Goal: Information Seeking & Learning: Learn about a topic

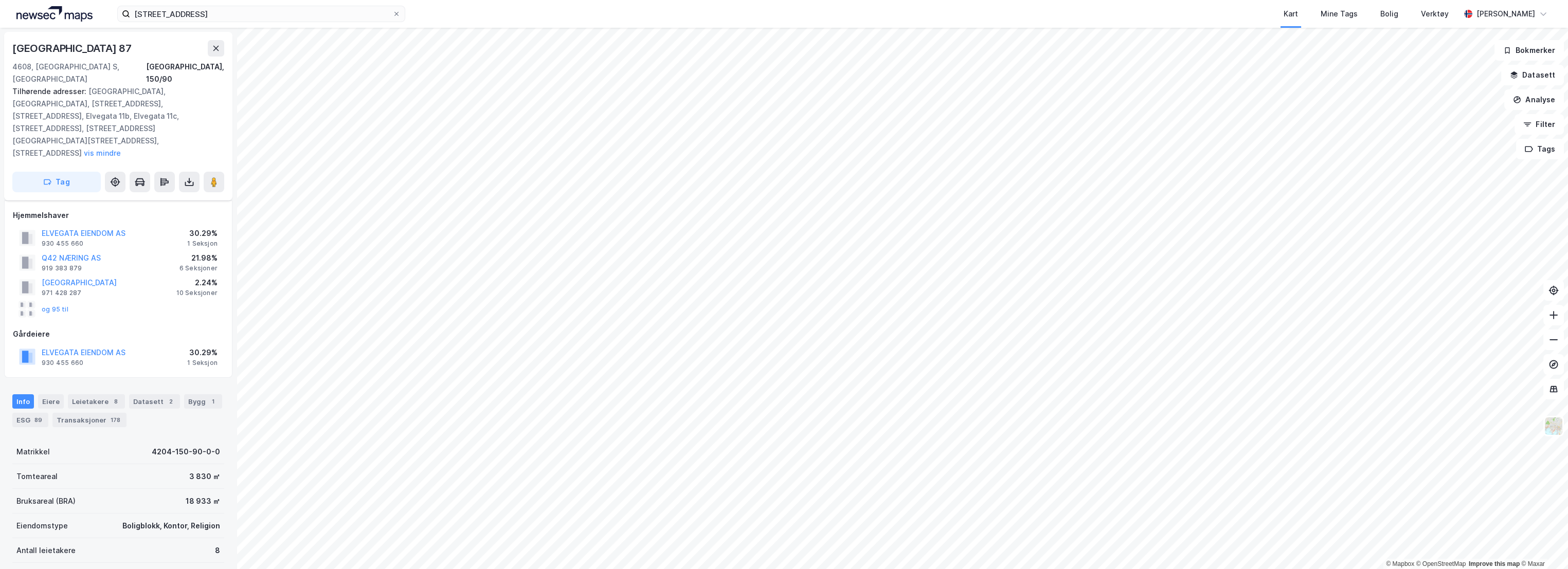
scroll to position [21, 0]
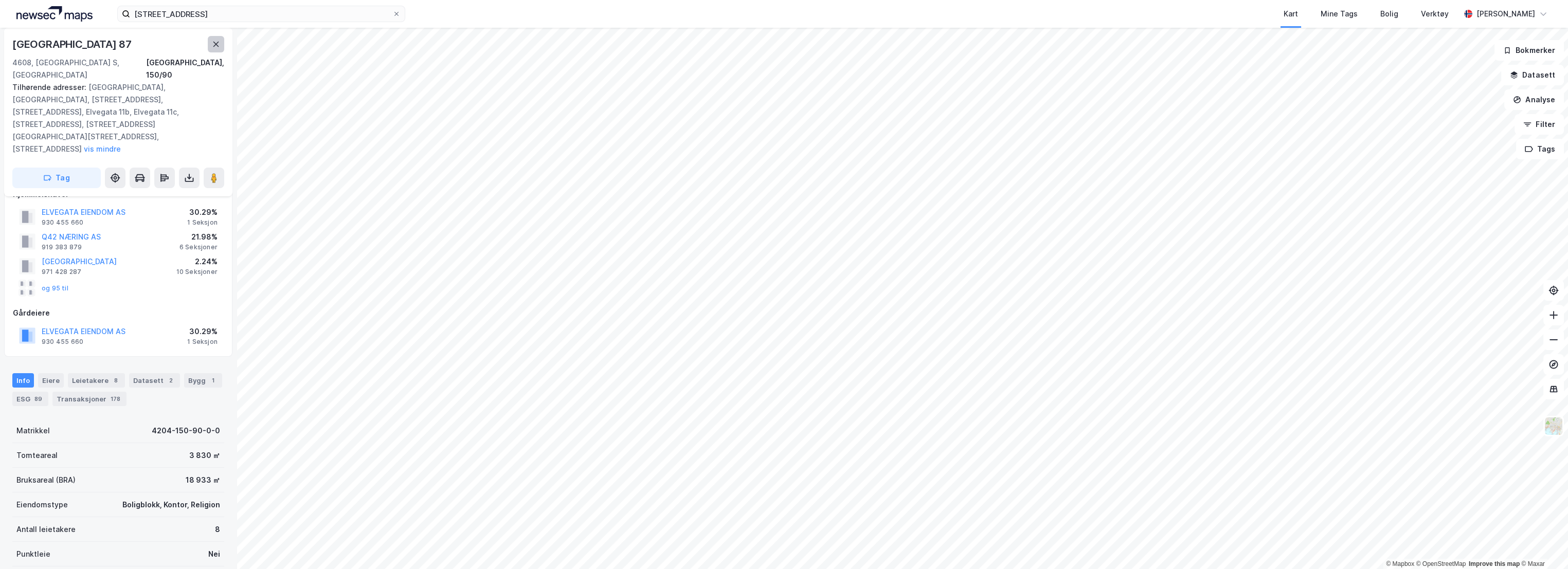
click at [212, 41] on icon at bounding box center [216, 44] width 9 height 9
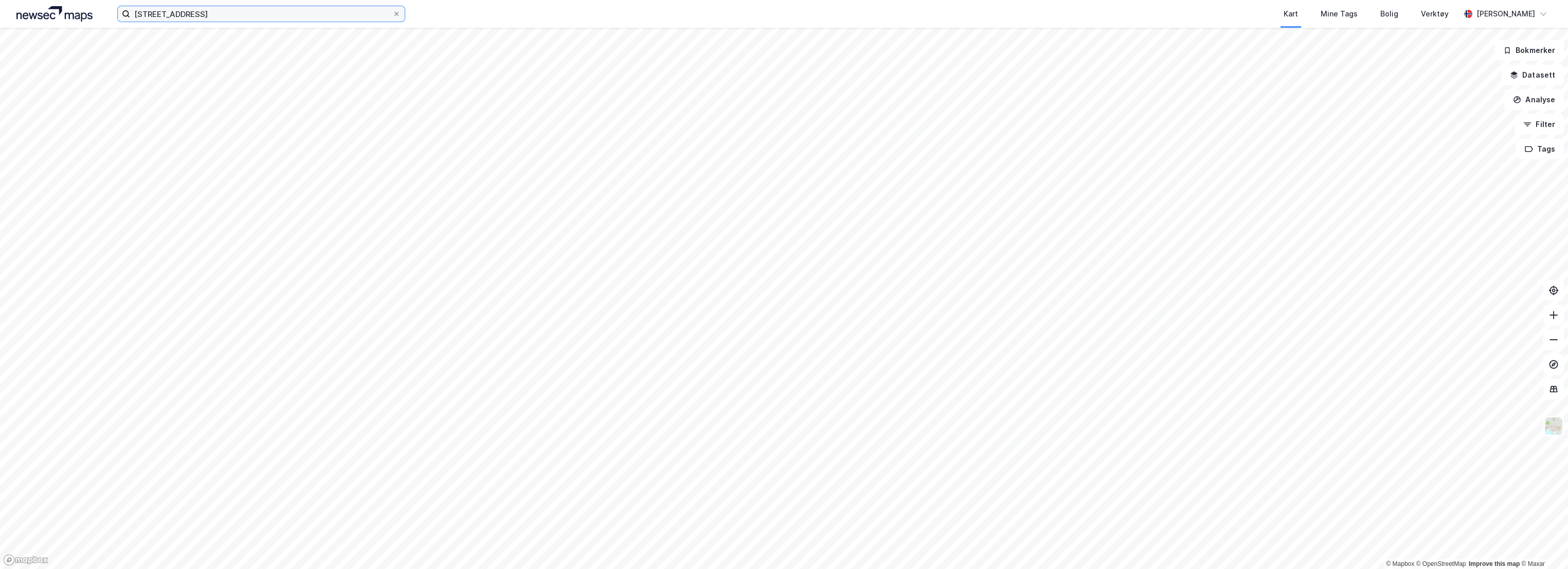
click at [246, 16] on input "[STREET_ADDRESS]" at bounding box center [261, 13] width 262 height 15
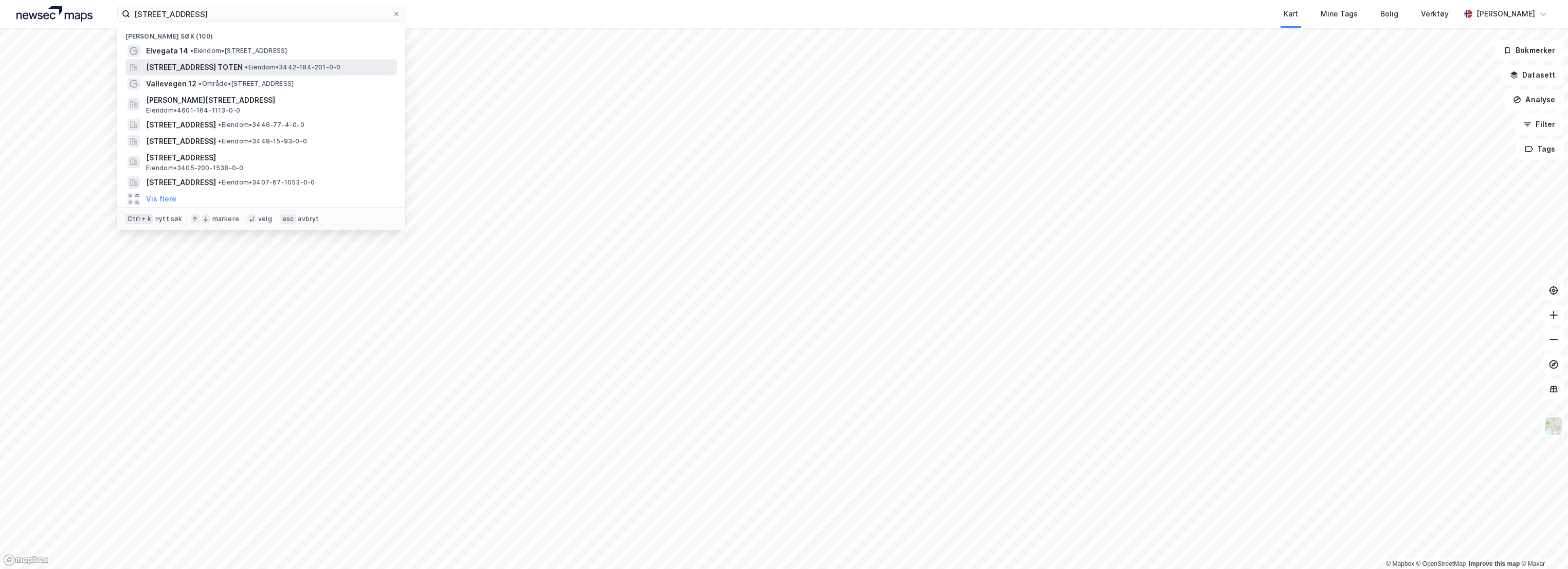
click at [202, 64] on span "[STREET_ADDRESS] TOTEN" at bounding box center [194, 68] width 97 height 12
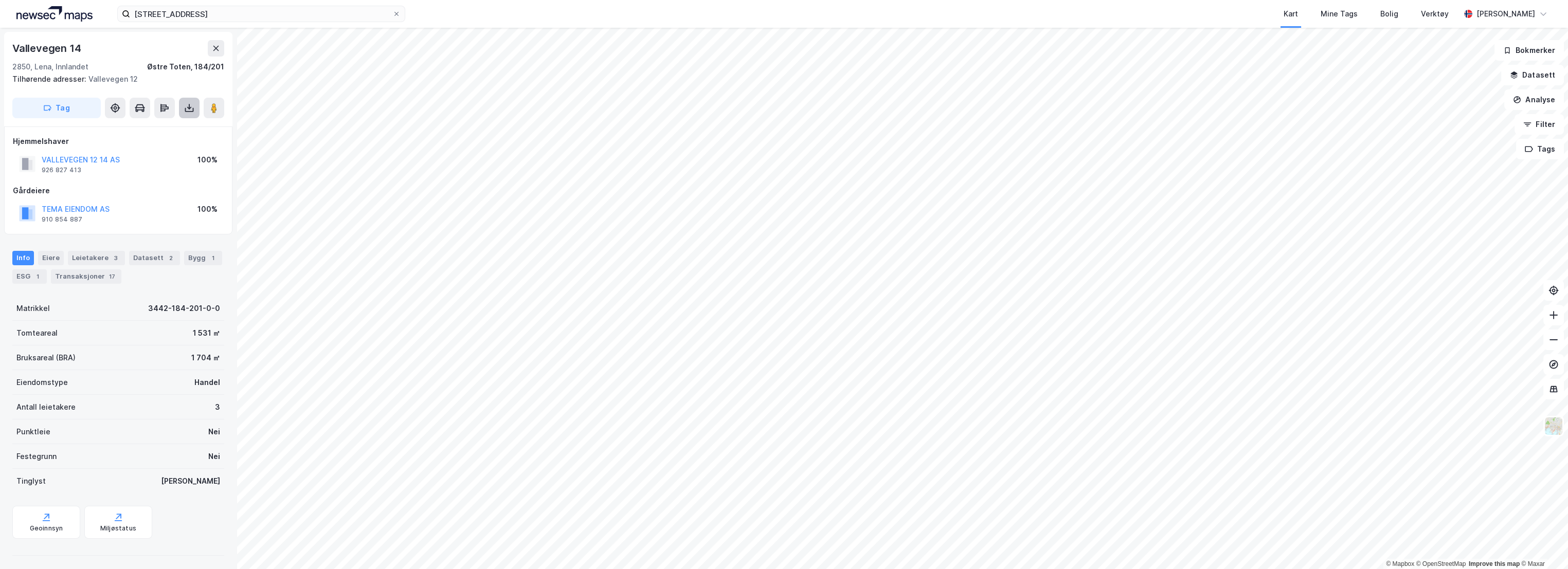
scroll to position [3, 0]
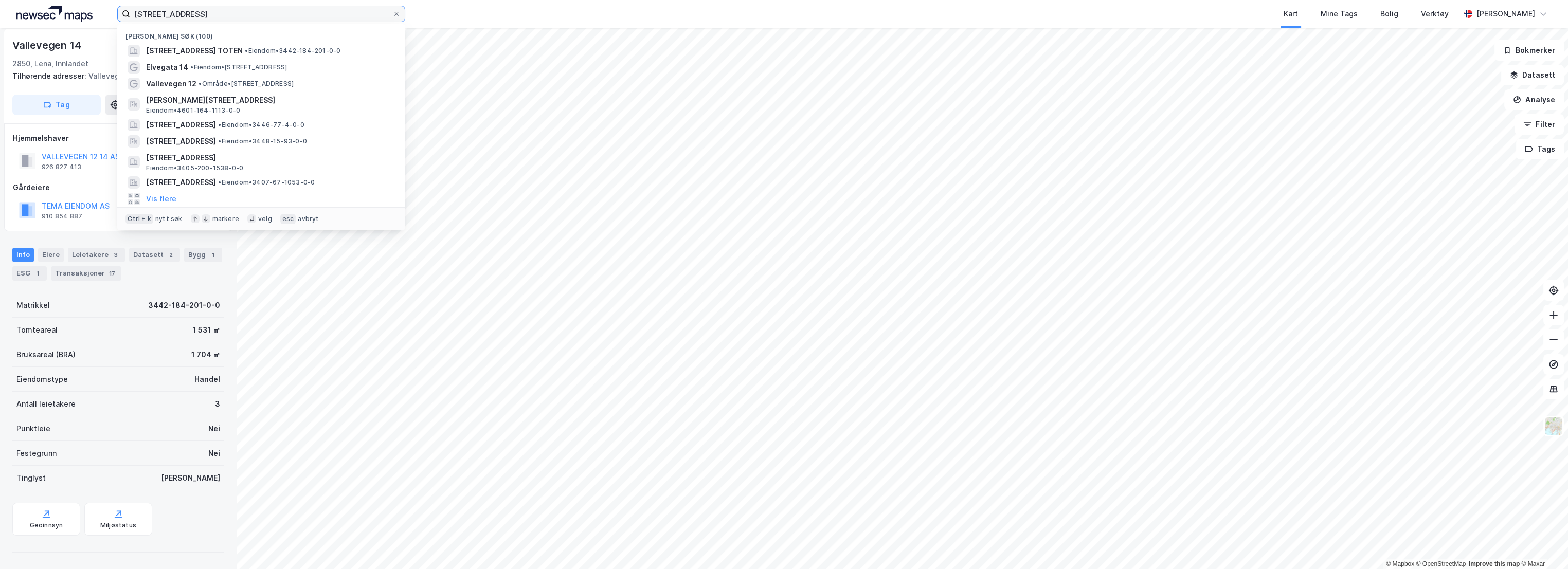
click at [206, 13] on input "[STREET_ADDRESS]" at bounding box center [261, 13] width 262 height 15
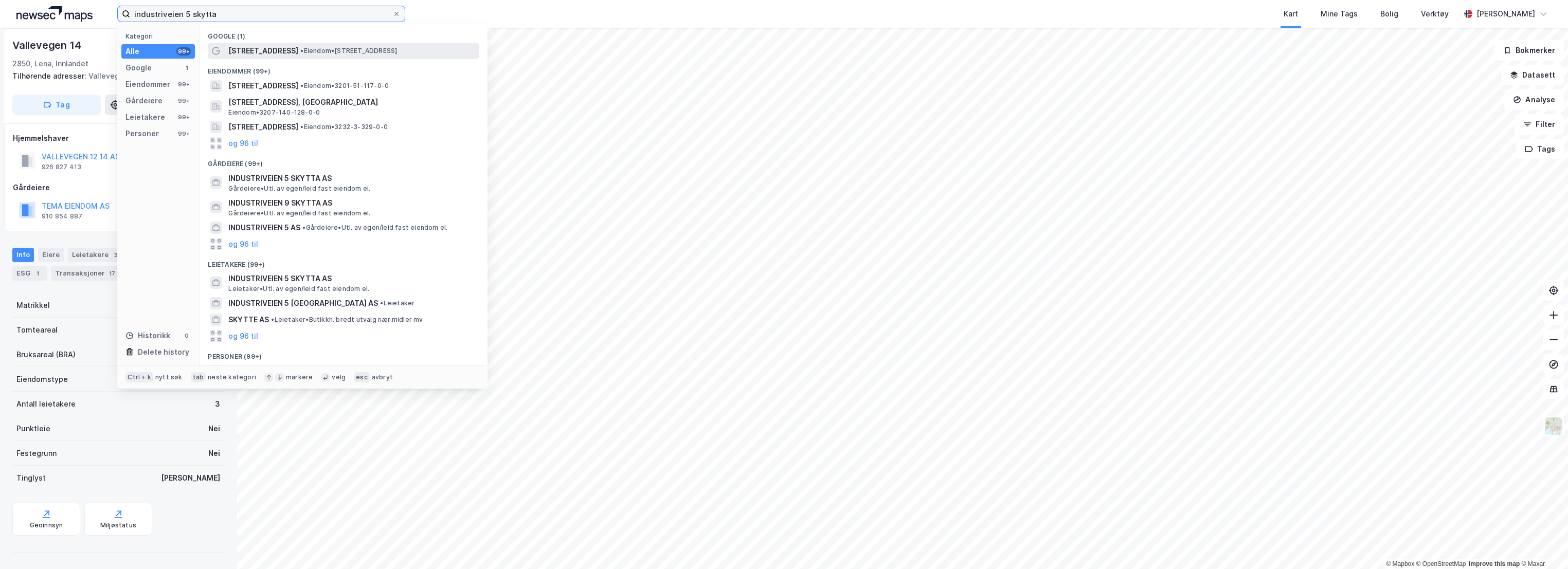
type input "industriveien 5 skytta"
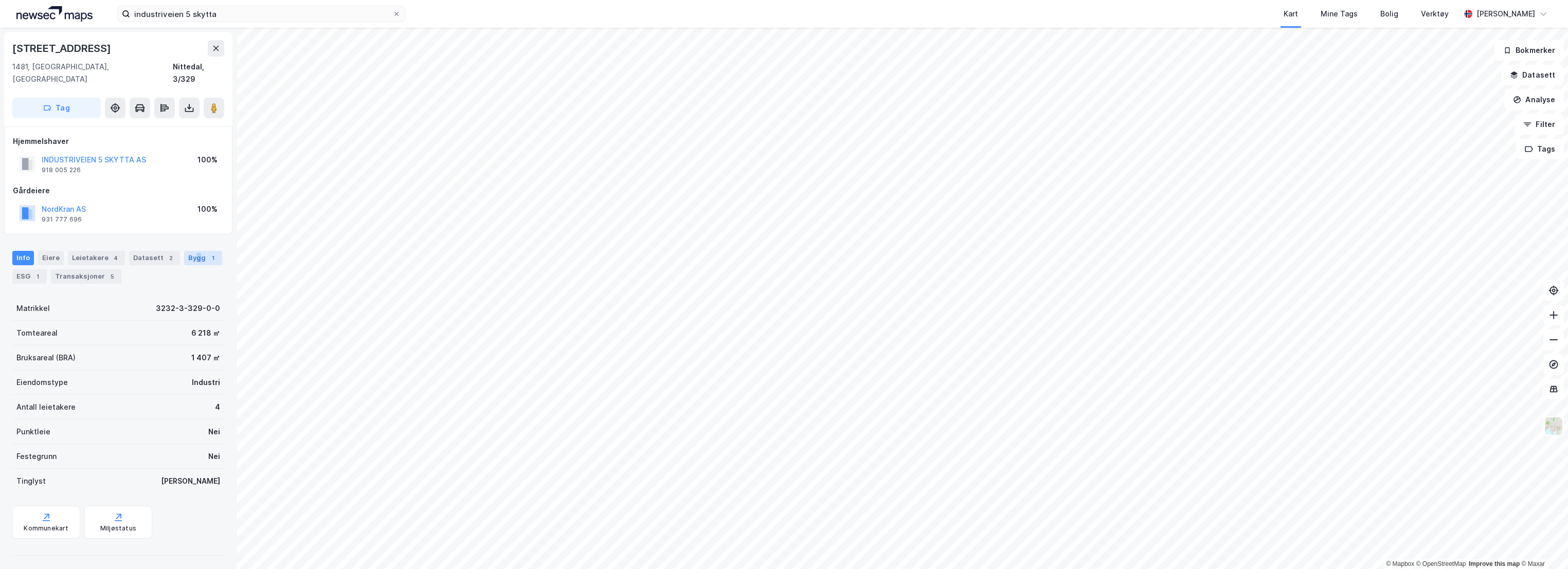
click at [189, 251] on div "Bygg 1" at bounding box center [203, 258] width 38 height 15
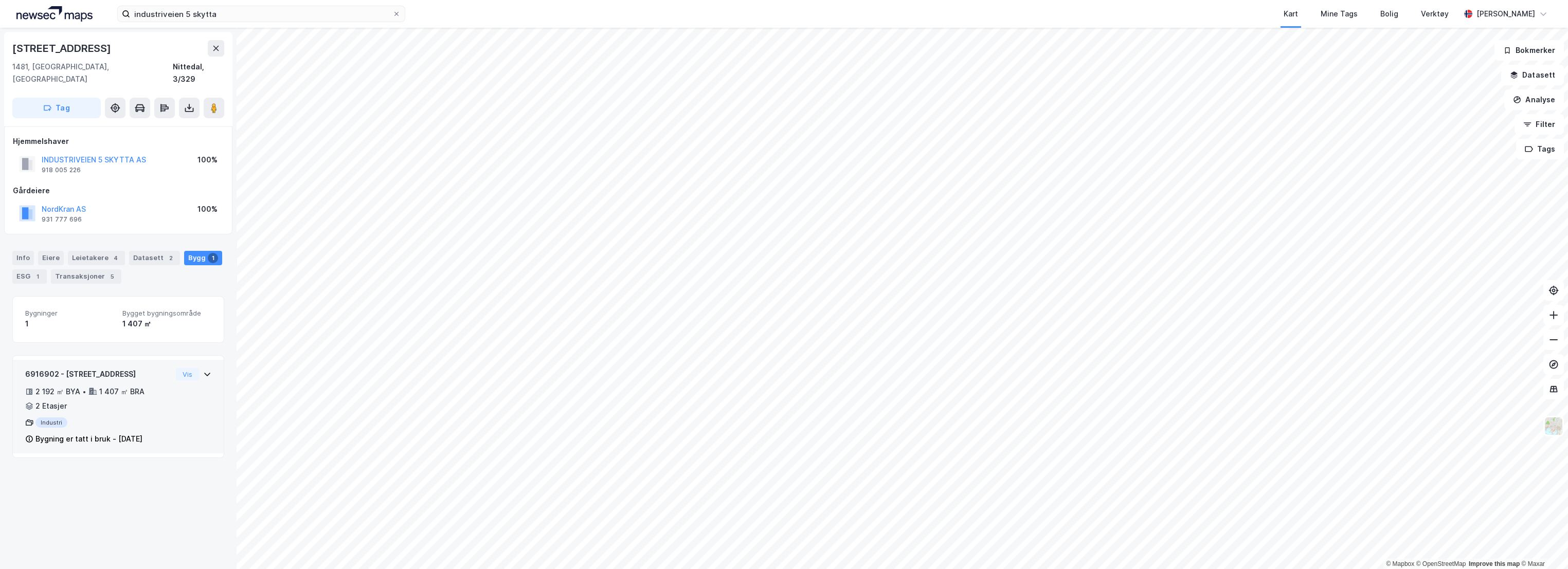
click at [150, 368] on div "6916902 - Industriveien 5 2 192 ㎡ BYA • 1 407 ㎡ BRA • 2 Etasjer Industri Bygnin…" at bounding box center [98, 407] width 147 height 77
